Goal: Transaction & Acquisition: Obtain resource

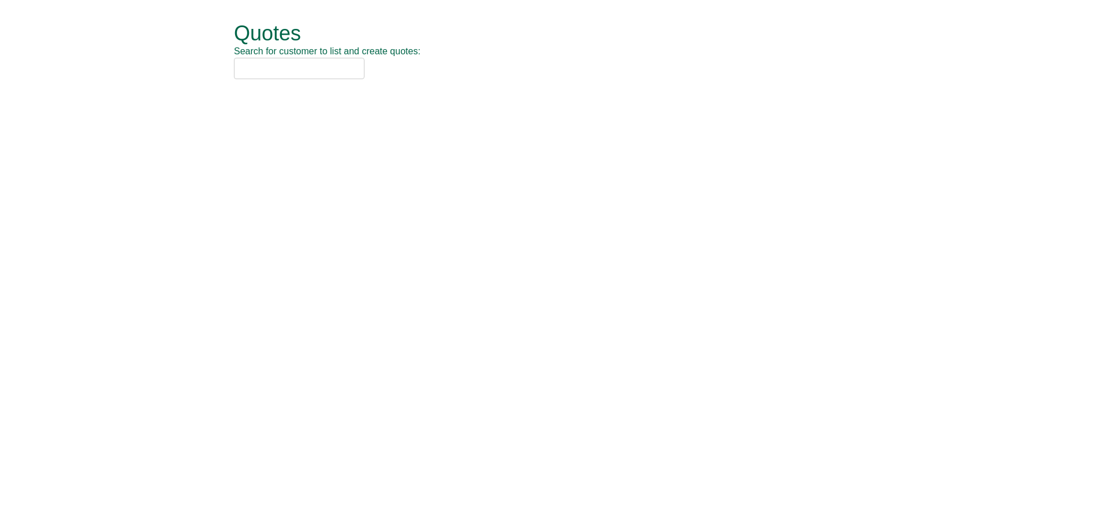
click at [281, 70] on input "text" at bounding box center [299, 68] width 131 height 21
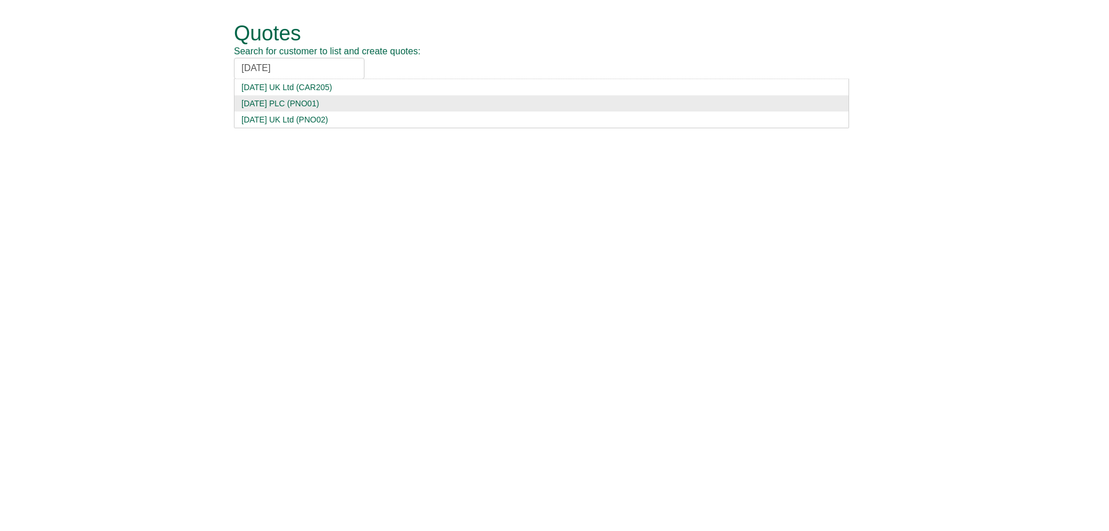
type input "[DATE]"
click at [318, 106] on div "[DATE] PLC (PNO01)" at bounding box center [541, 104] width 600 height 12
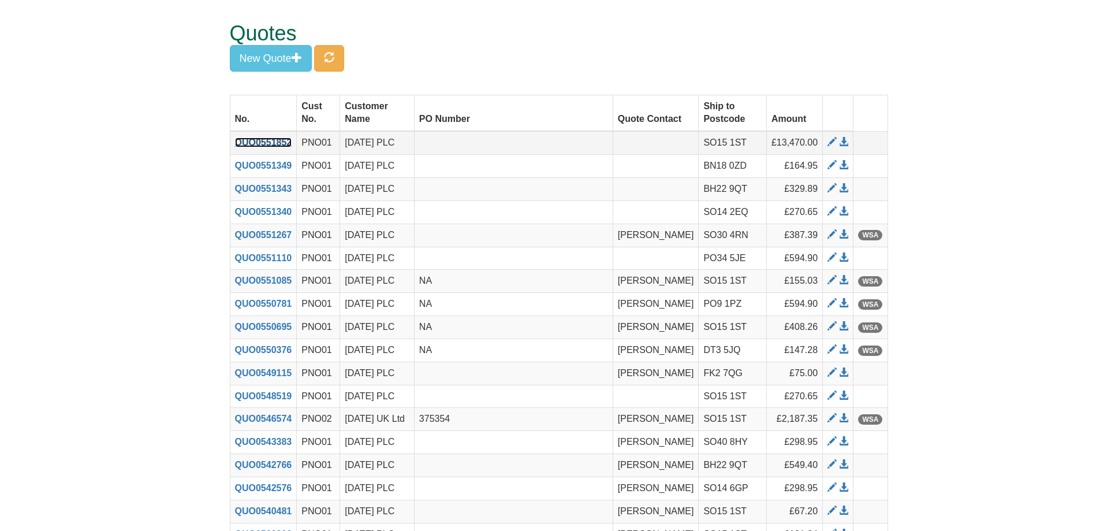
click at [265, 140] on link "QUO0551852" at bounding box center [263, 142] width 57 height 10
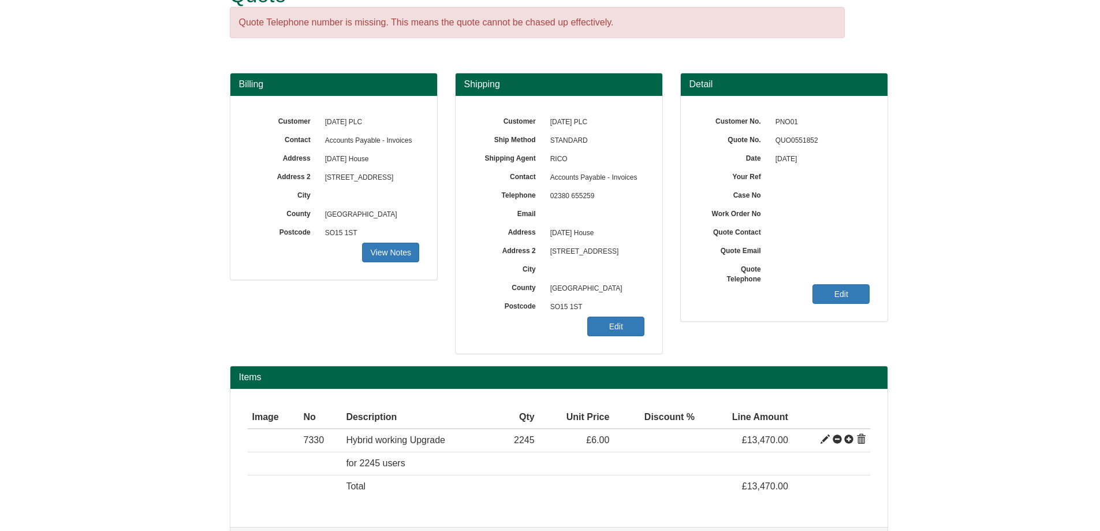
scroll to position [78, 0]
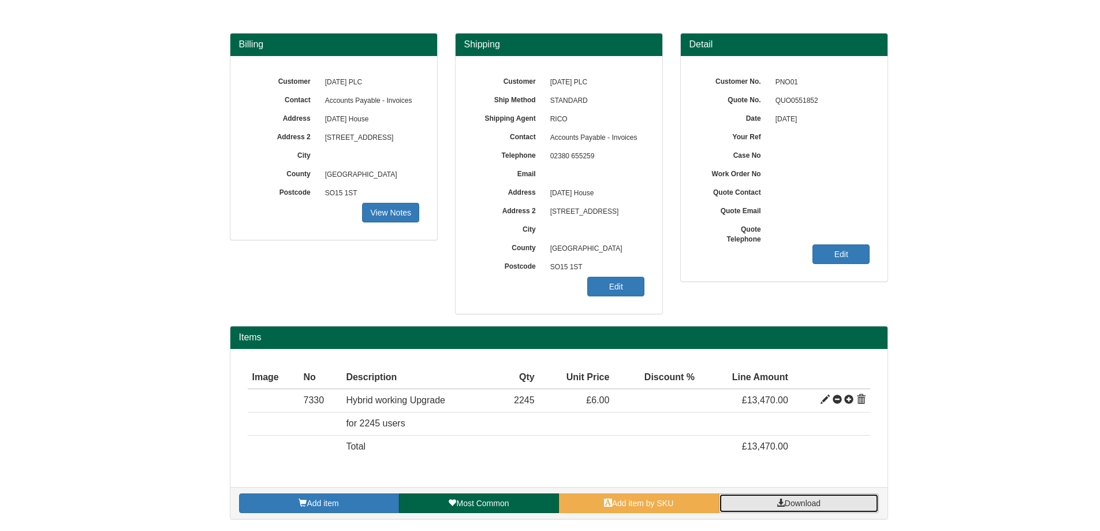
click at [793, 504] on span "Download" at bounding box center [803, 502] width 36 height 9
